Goal: Transaction & Acquisition: Purchase product/service

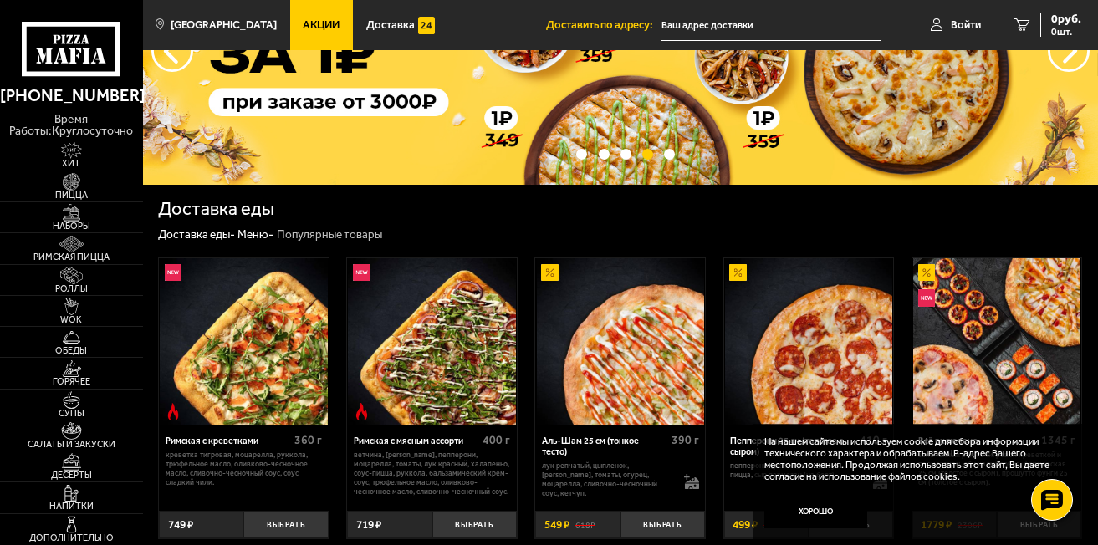
scroll to position [144, 0]
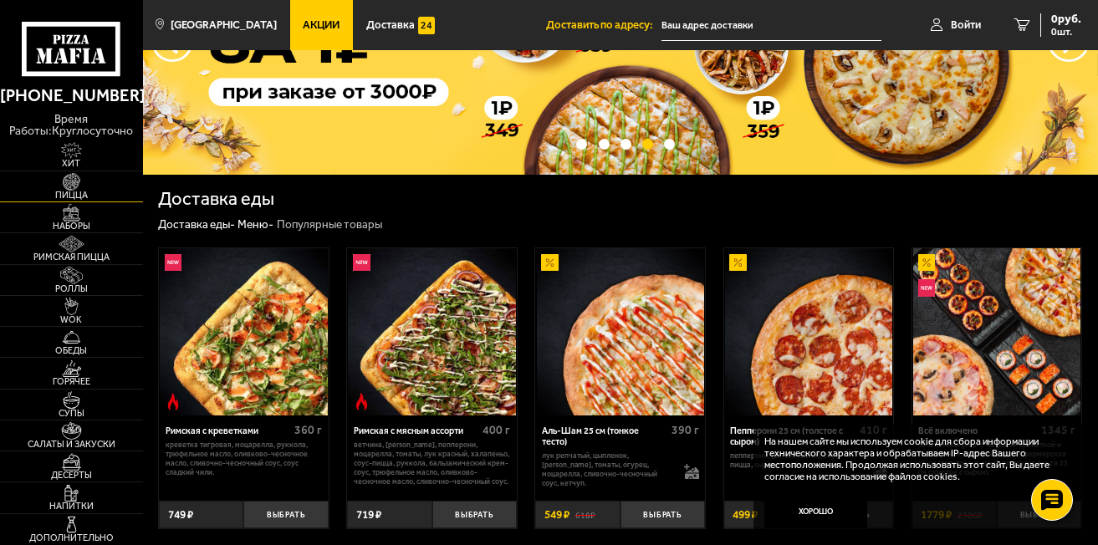
click at [60, 186] on img at bounding box center [71, 182] width 44 height 18
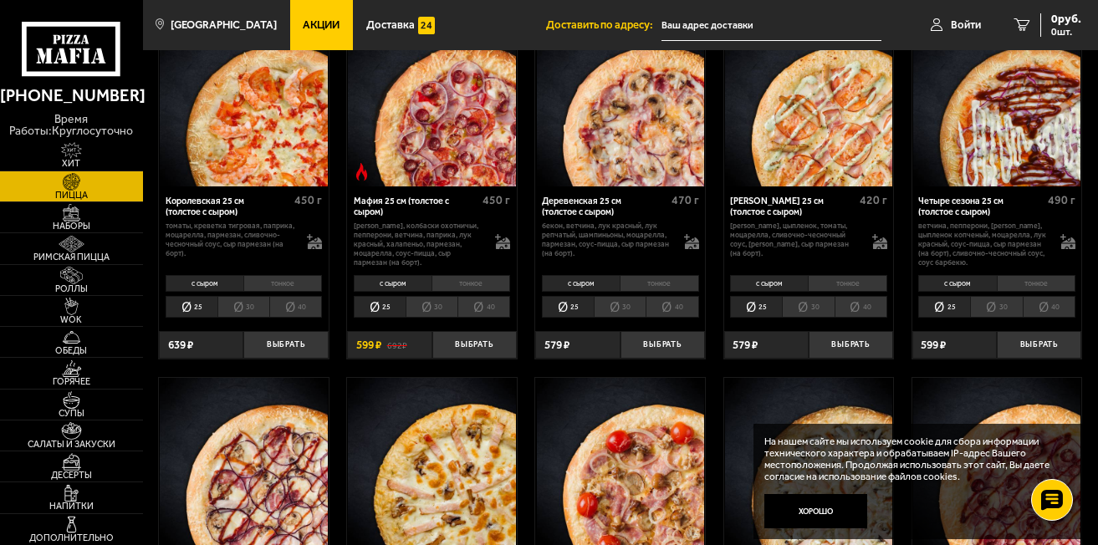
scroll to position [1733, 0]
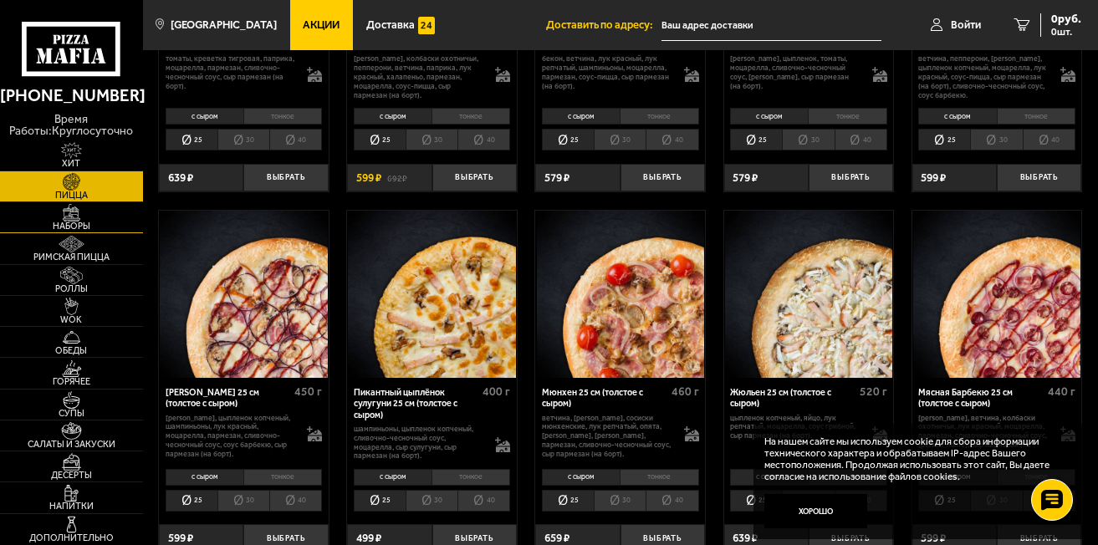
click at [95, 214] on link "Наборы" at bounding box center [71, 217] width 143 height 30
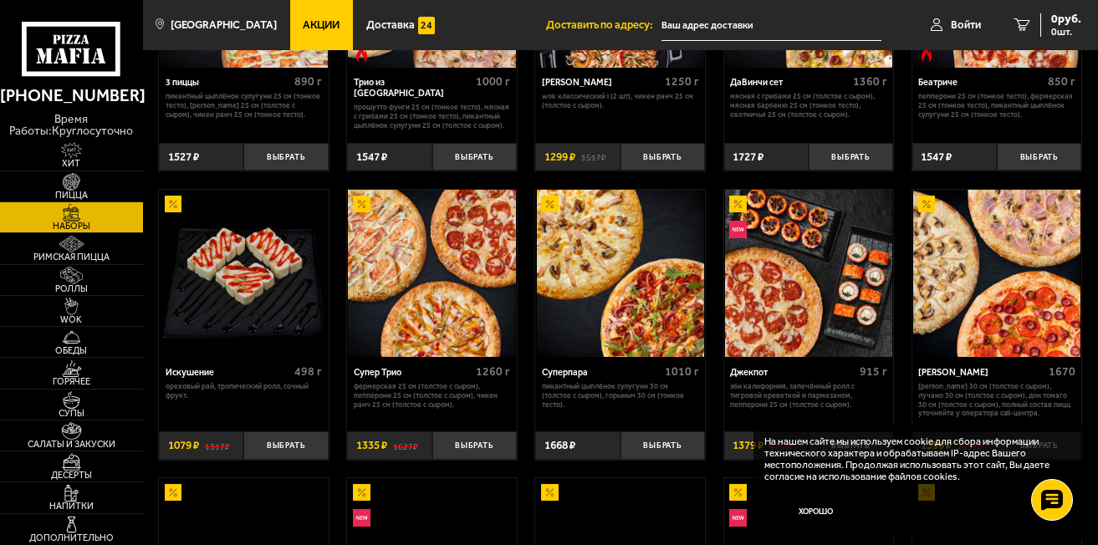
scroll to position [585, 0]
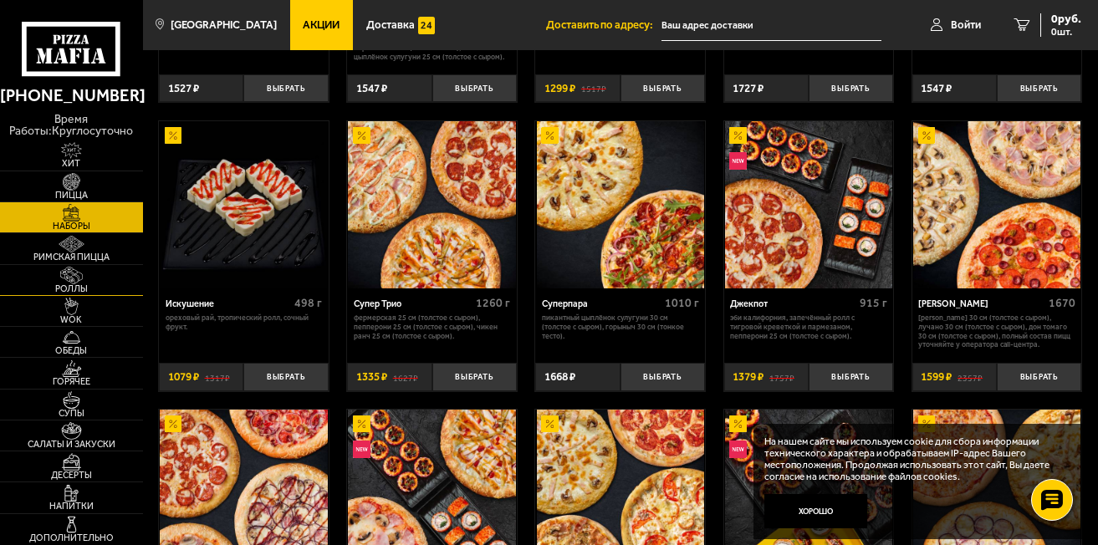
click at [67, 277] on img at bounding box center [71, 276] width 44 height 18
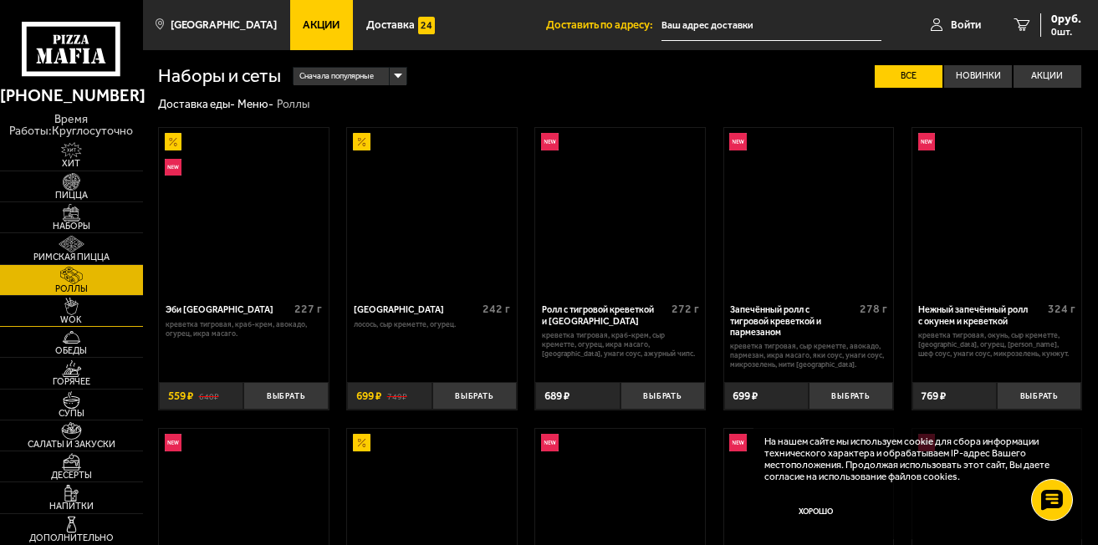
click at [78, 307] on img at bounding box center [71, 307] width 44 height 18
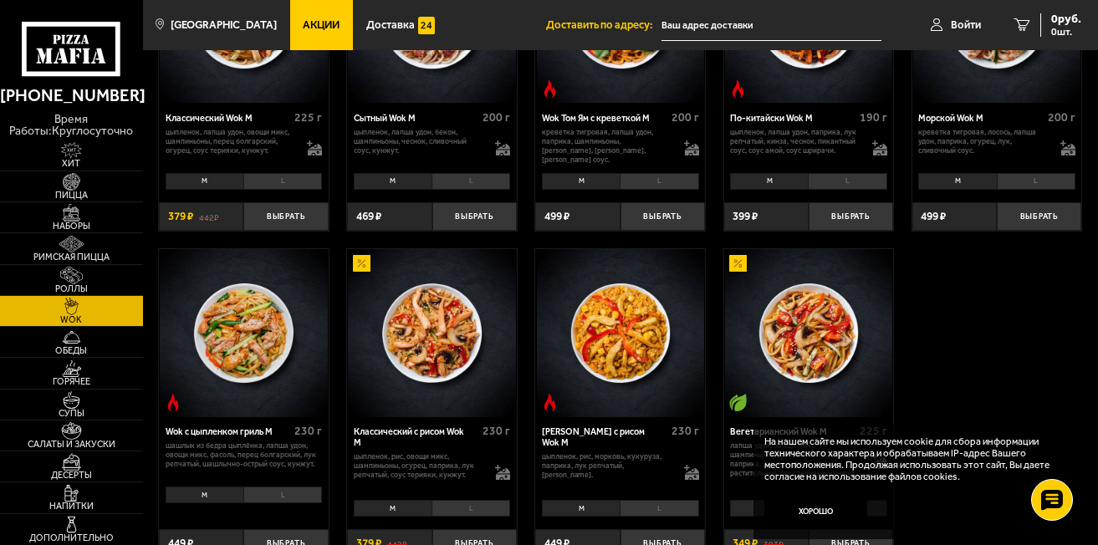
scroll to position [585, 0]
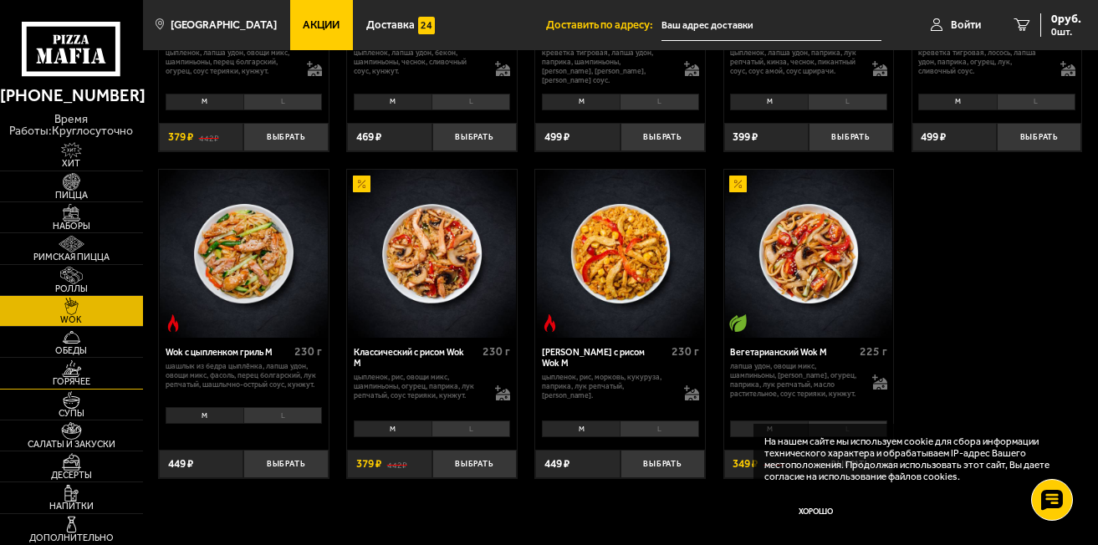
click at [78, 374] on img at bounding box center [71, 369] width 44 height 18
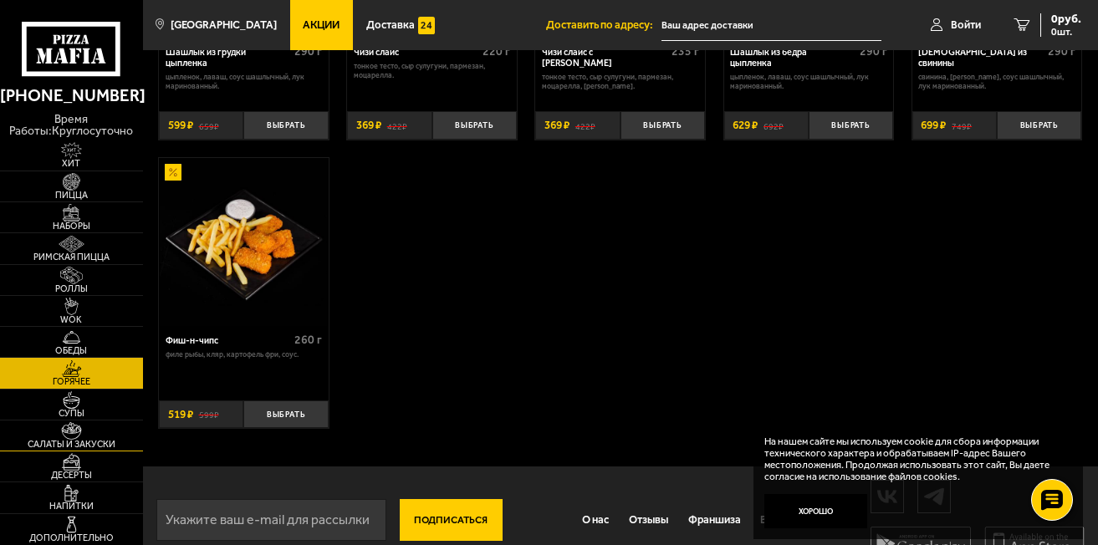
scroll to position [954, 0]
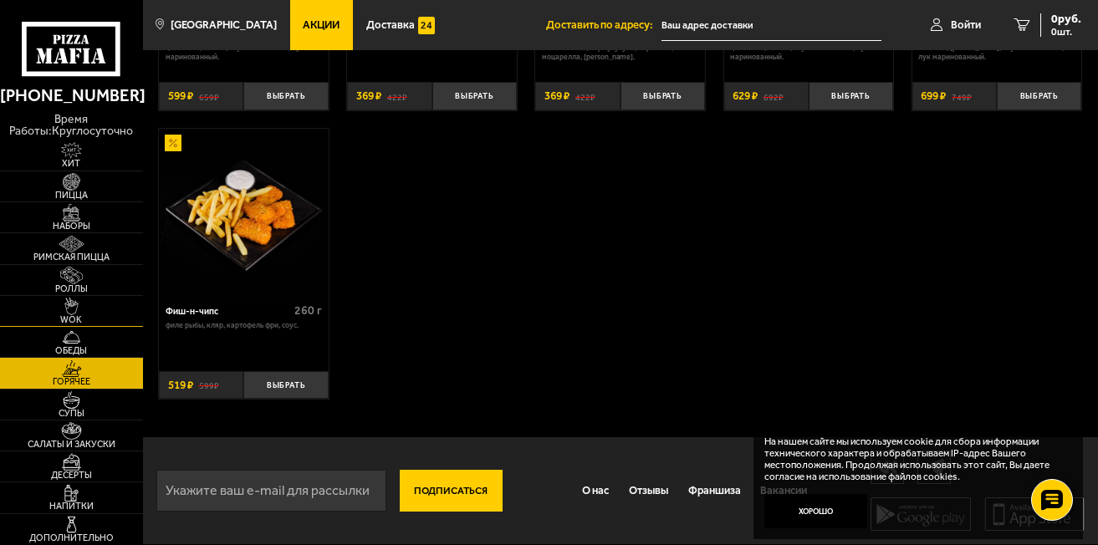
click at [74, 312] on img at bounding box center [71, 307] width 44 height 18
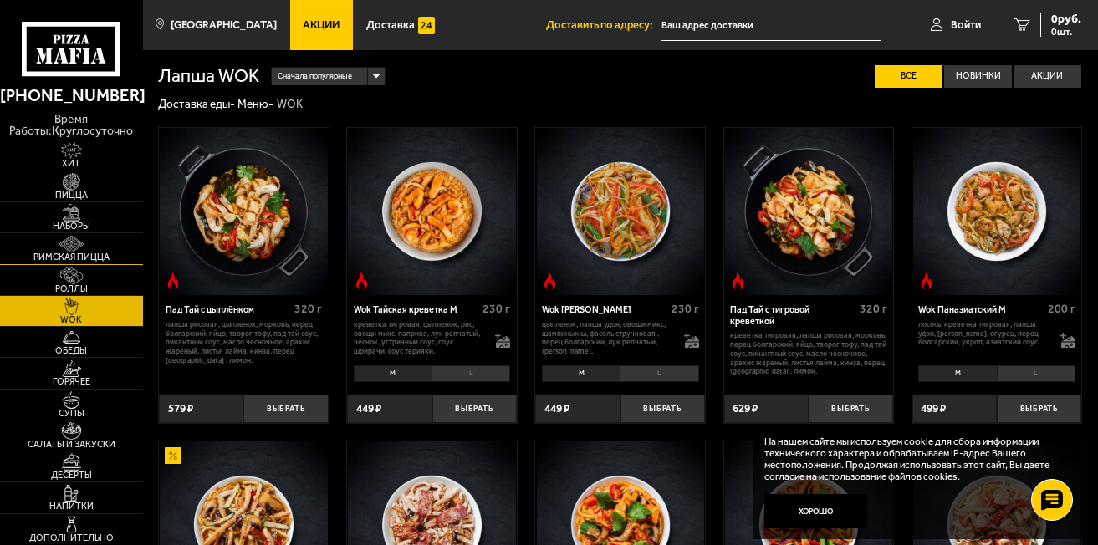
click at [68, 249] on img at bounding box center [71, 245] width 44 height 18
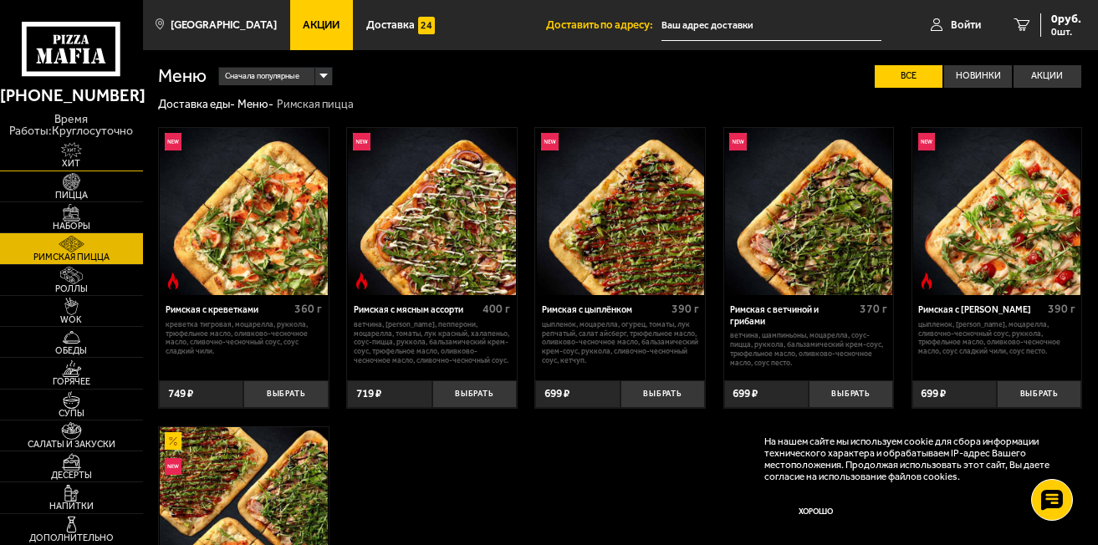
click at [75, 144] on img at bounding box center [71, 151] width 44 height 18
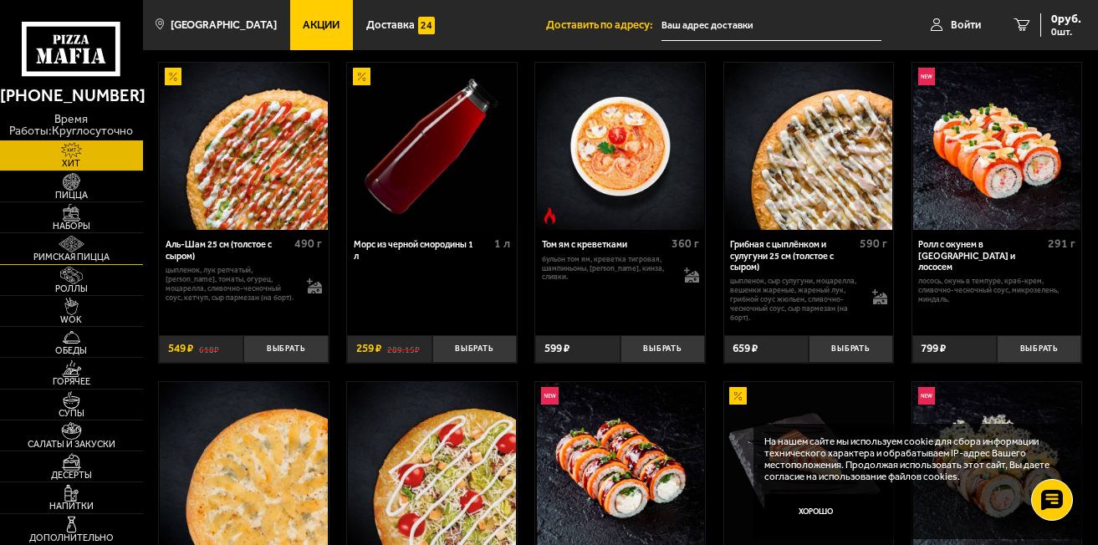
scroll to position [62, 0]
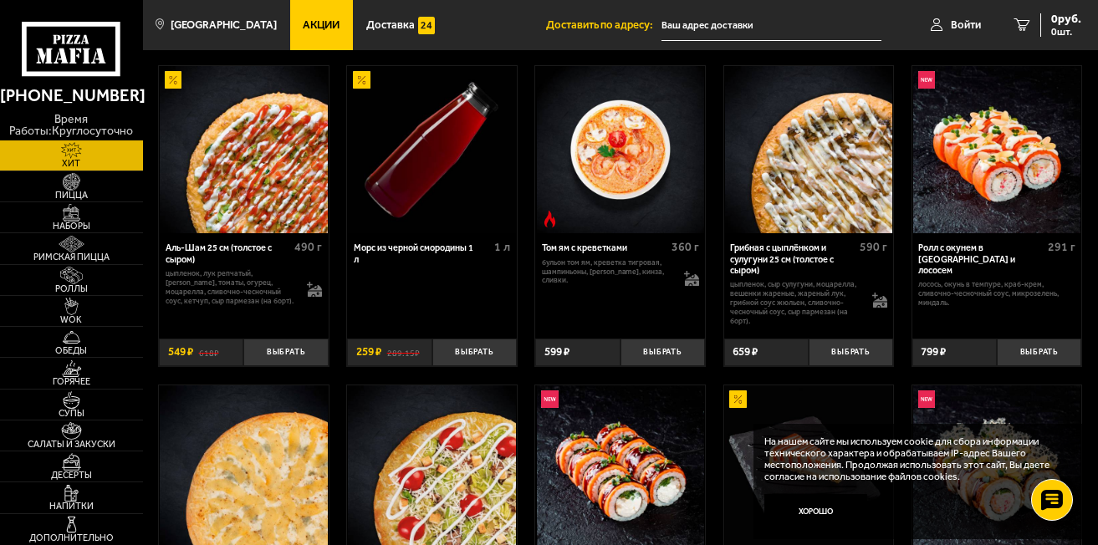
drag, startPoint x: 64, startPoint y: 187, endPoint x: 335, endPoint y: 236, distance: 275.3
click at [63, 187] on img at bounding box center [71, 182] width 44 height 18
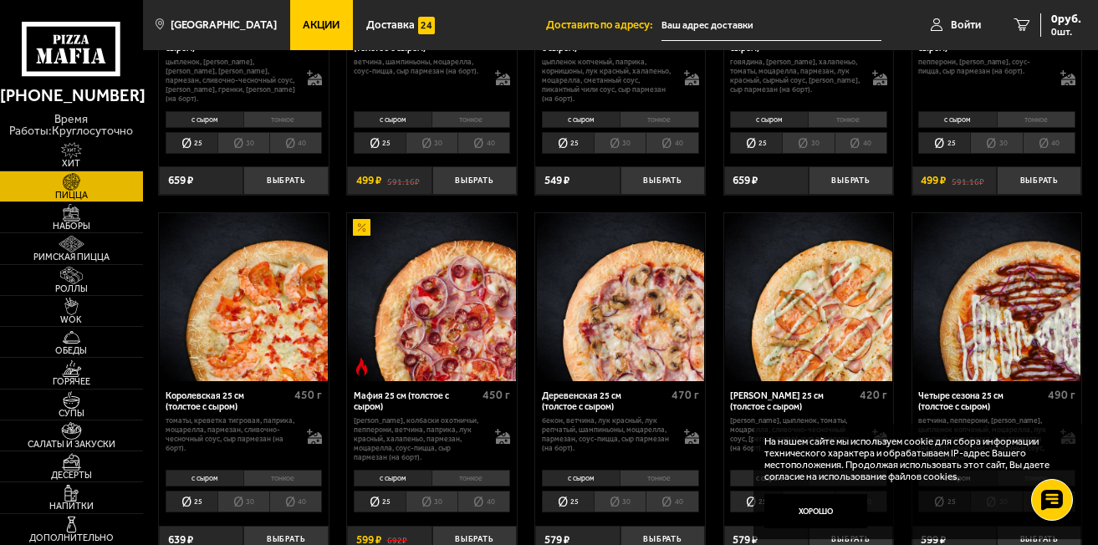
scroll to position [1422, 0]
